Goal: Book appointment/travel/reservation

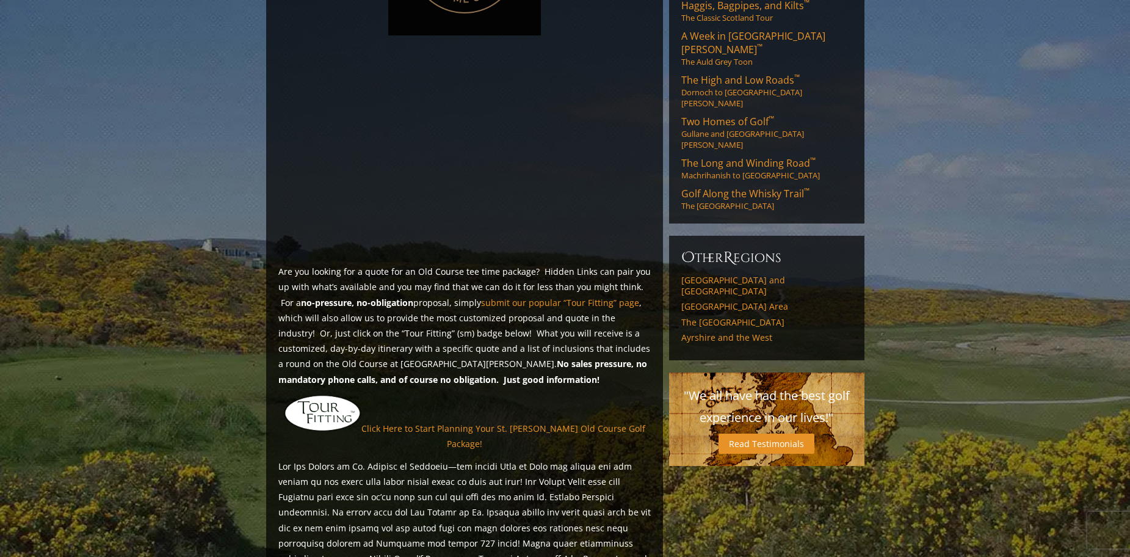
scroll to position [855, 0]
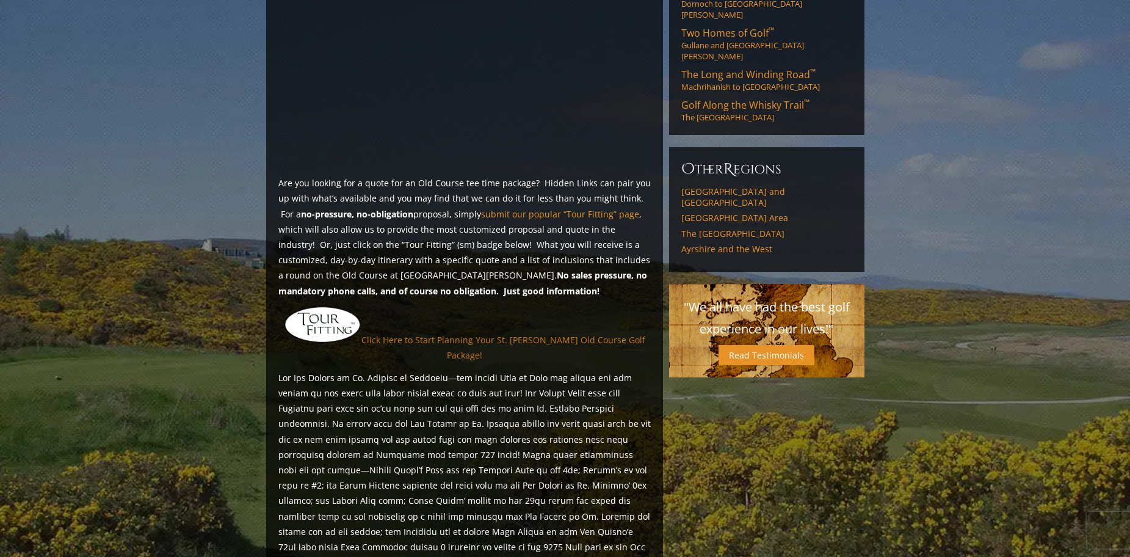
click at [503, 334] on link "Click Here to Start Planning Your St. [PERSON_NAME] Old Course Golf Package!" at bounding box center [504, 347] width 284 height 27
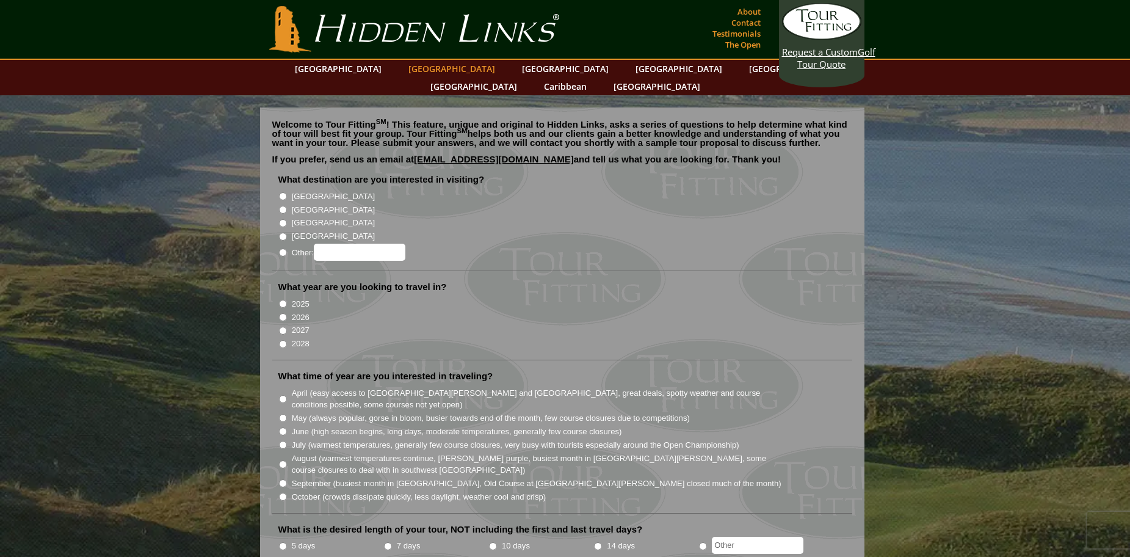
click at [429, 67] on link "[GEOGRAPHIC_DATA]" at bounding box center [451, 69] width 99 height 18
